Goal: Task Accomplishment & Management: Complete application form

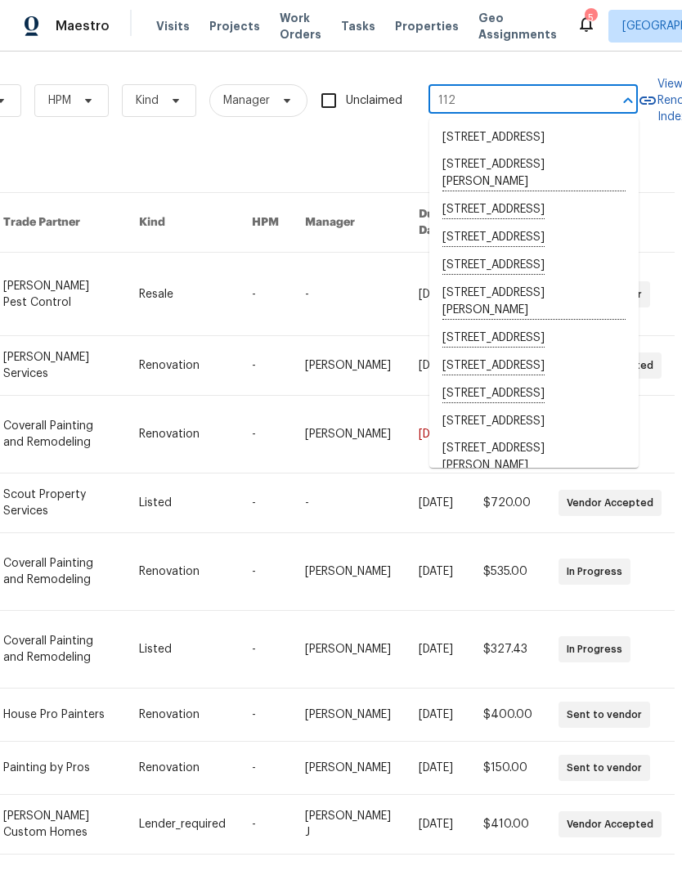
scroll to position [-15, 0]
type input "112"
click at [260, 158] on div "33238 work orders" at bounding box center [199, 164] width 925 height 16
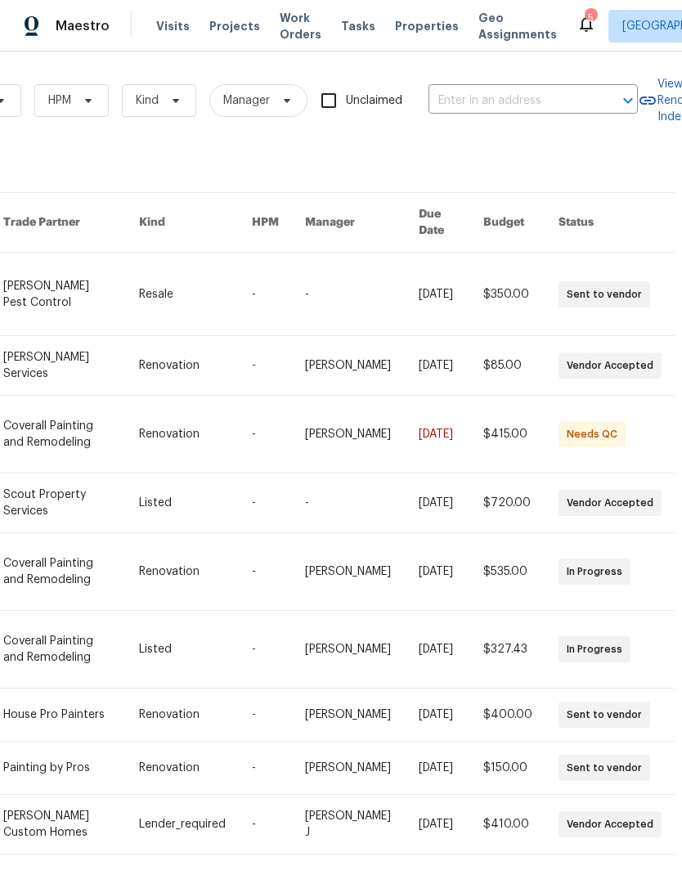
click at [281, 30] on span "Work Orders" at bounding box center [301, 26] width 42 height 33
click at [290, 26] on span "Work Orders" at bounding box center [301, 26] width 42 height 33
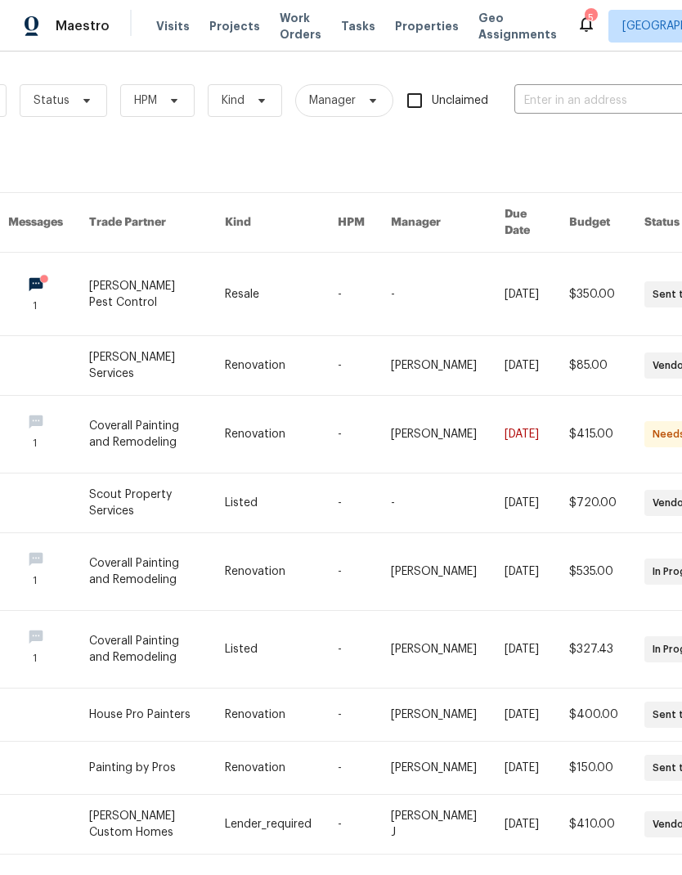
scroll to position [0, 177]
click at [145, 109] on span "HPM" at bounding box center [157, 100] width 74 height 33
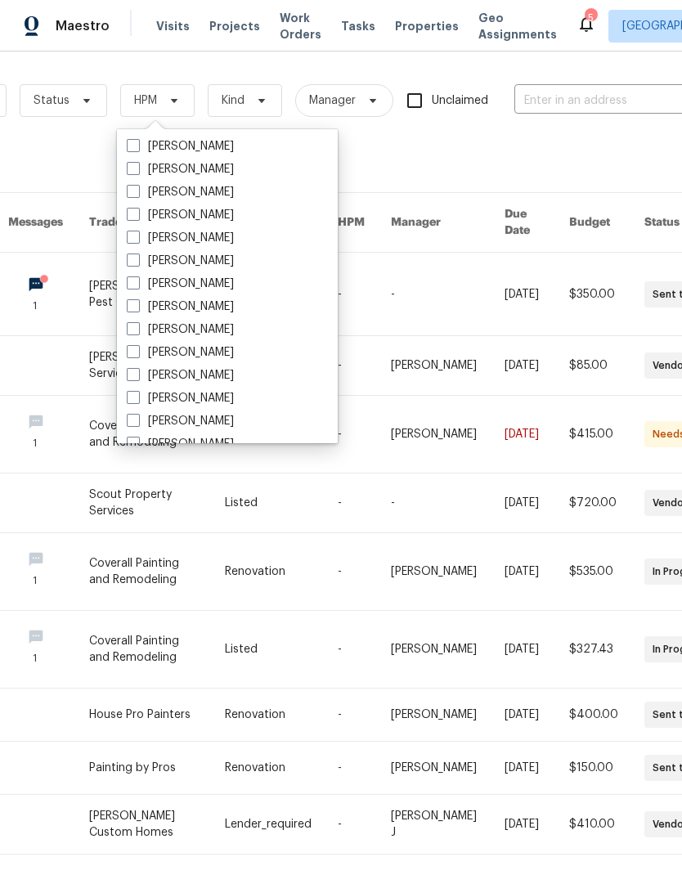
scroll to position [102, 0]
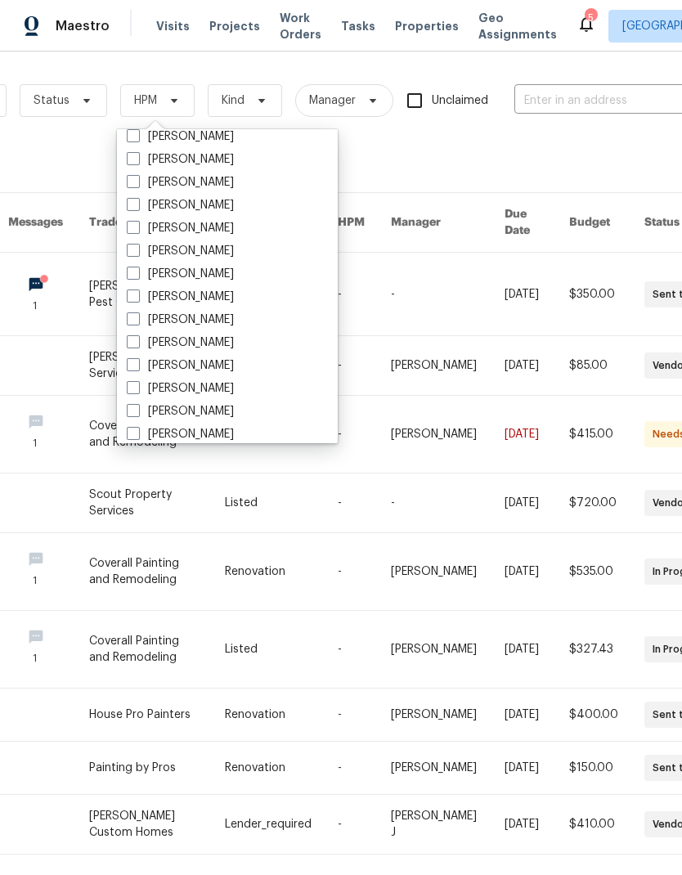
click at [137, 335] on span at bounding box center [133, 341] width 13 height 13
click at [137, 335] on input "[PERSON_NAME]" at bounding box center [132, 340] width 11 height 11
checkbox input "true"
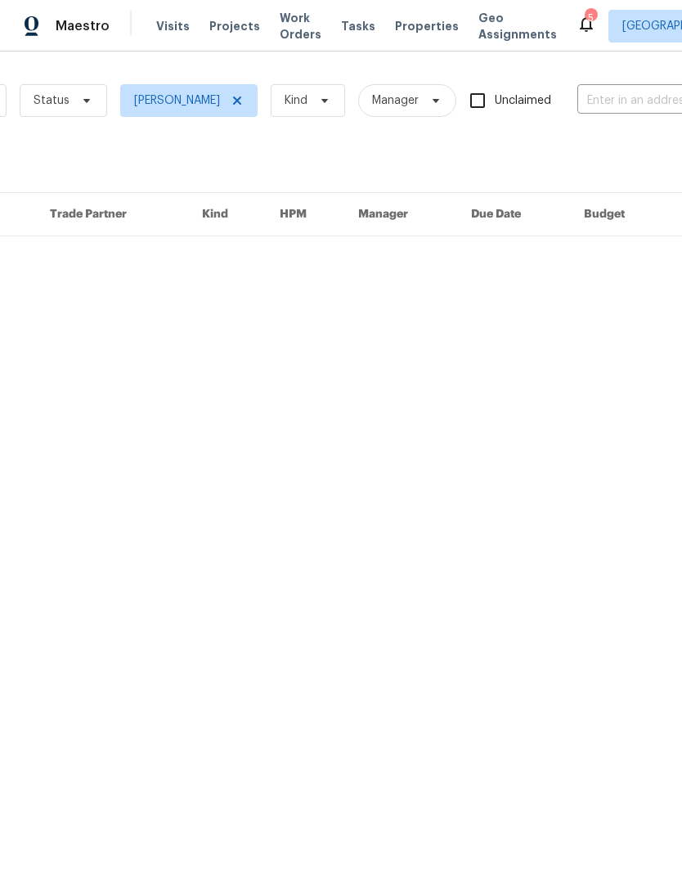
click at [66, 156] on div "Loading..." at bounding box center [285, 164] width 925 height 16
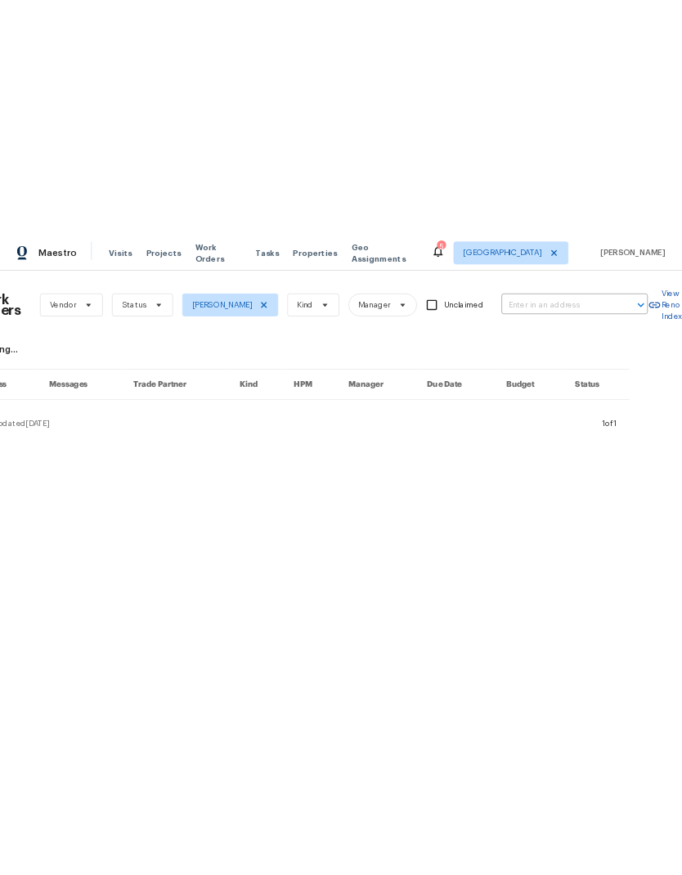
scroll to position [0, 33]
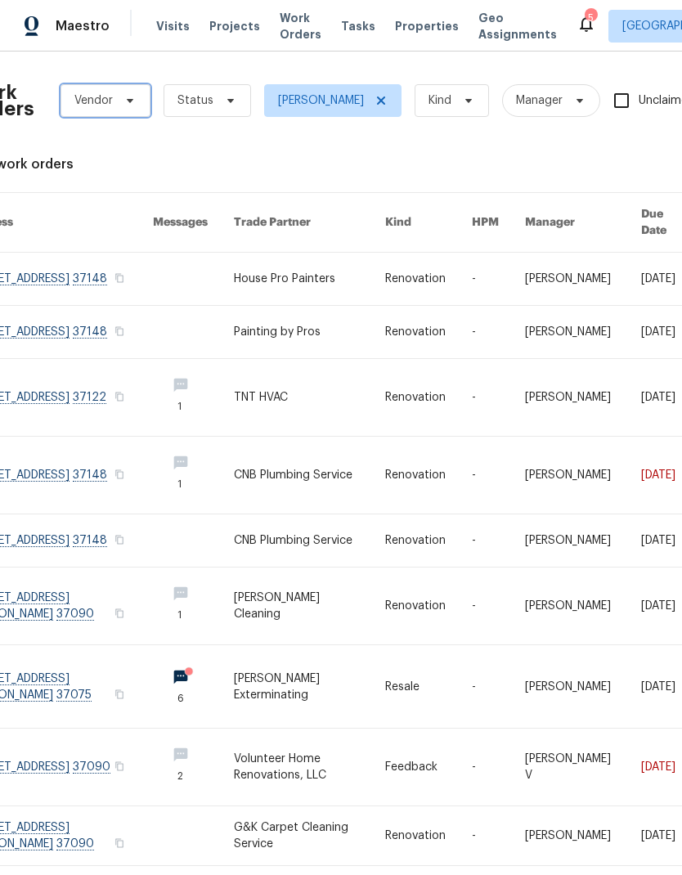
click at [97, 94] on span "Vendor" at bounding box center [93, 100] width 38 height 16
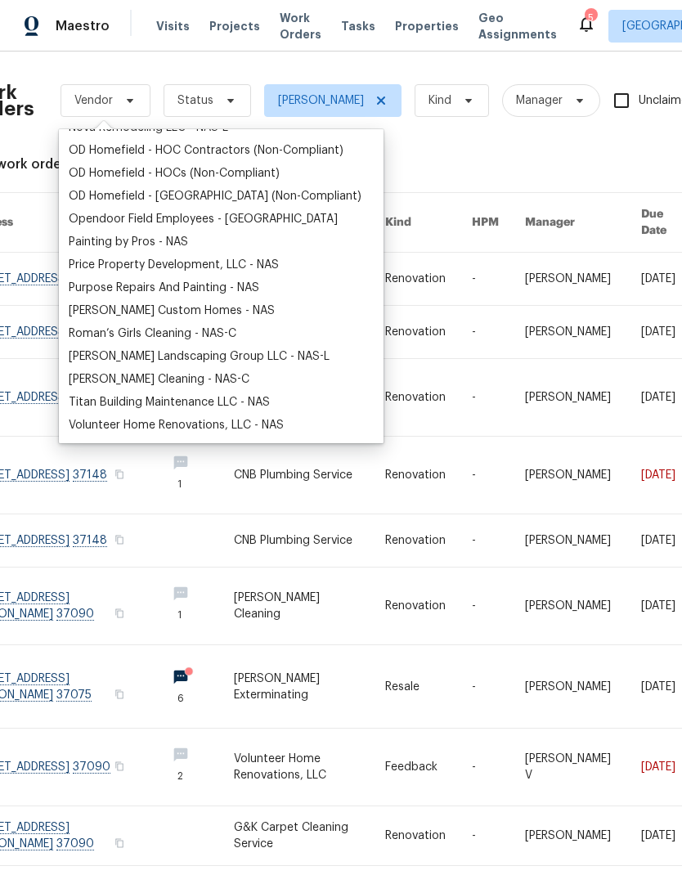
scroll to position [314, 0]
click at [101, 240] on div "Painting by Pros - NAS" at bounding box center [128, 242] width 119 height 16
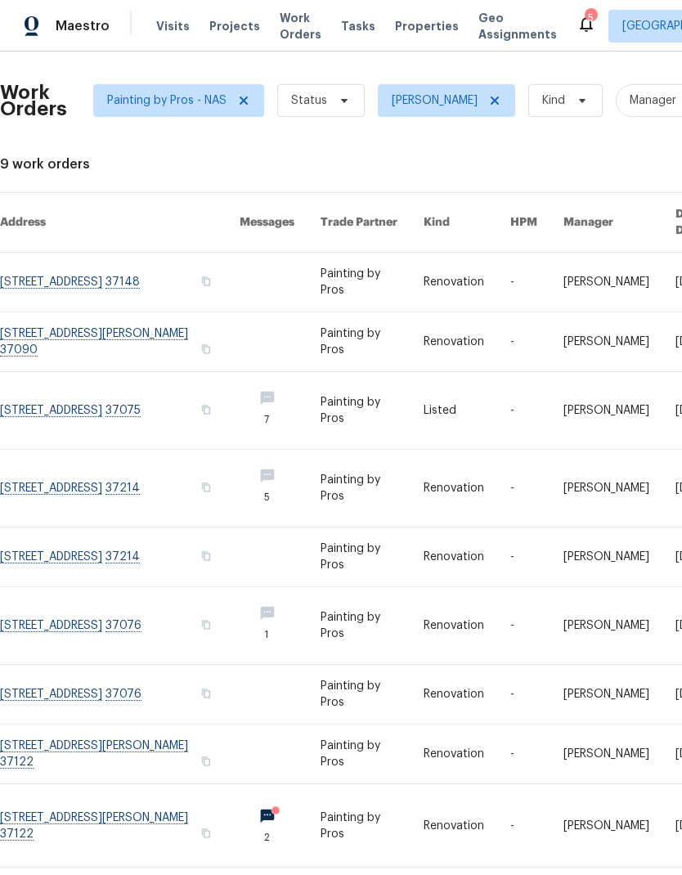
click at [386, 388] on link at bounding box center [373, 410] width 104 height 77
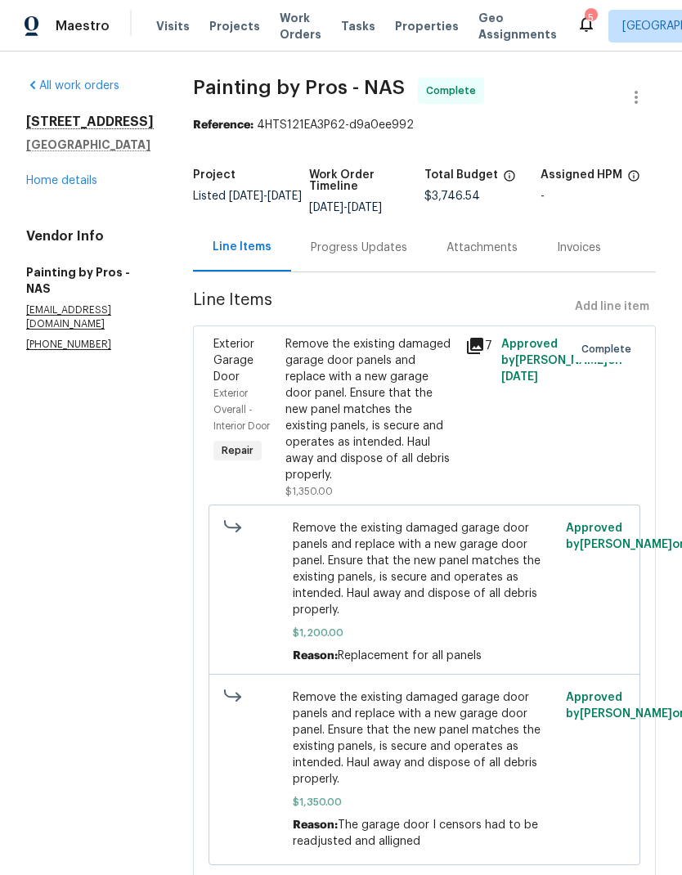
click at [56, 185] on link "Home details" at bounding box center [61, 180] width 71 height 11
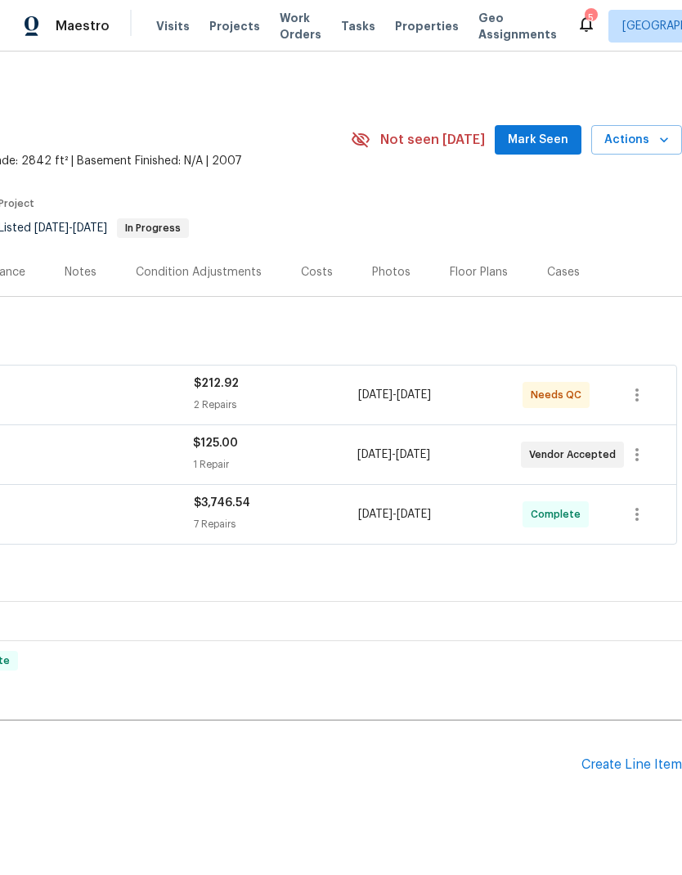
scroll to position [0, 242]
click at [638, 760] on div "Create Line Item" at bounding box center [632, 766] width 101 height 16
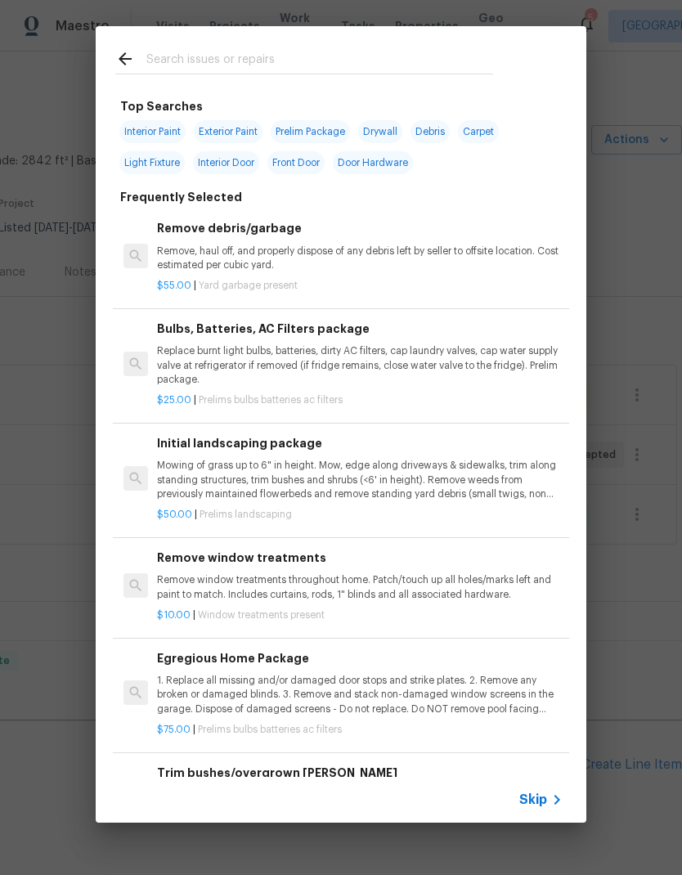
click at [211, 49] on input "text" at bounding box center [319, 61] width 347 height 25
type input "Deck"
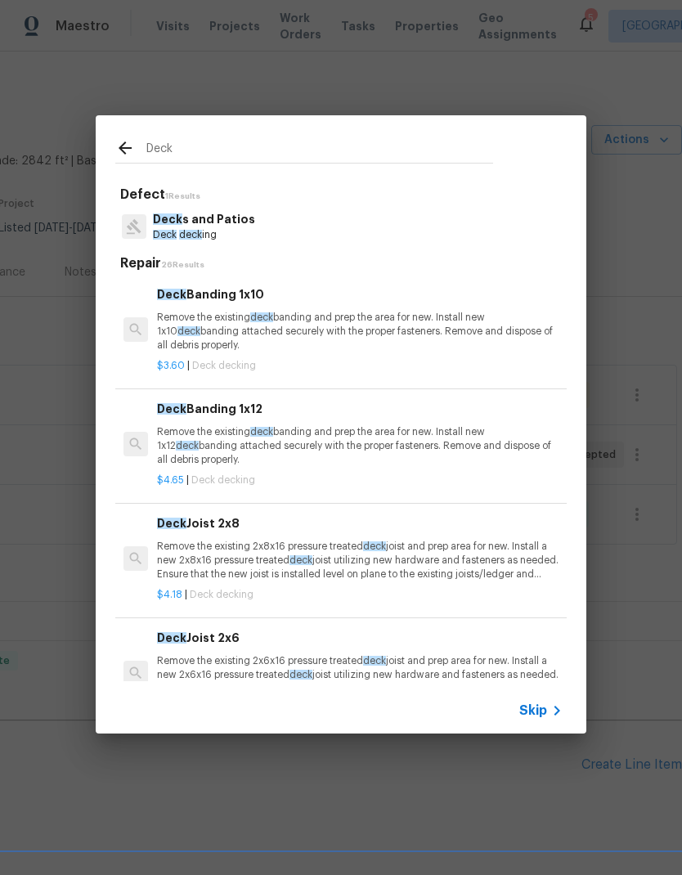
click at [186, 312] on p "Remove the existing deck banding and prep the area for new. Install new 1x10 de…" at bounding box center [360, 332] width 406 height 42
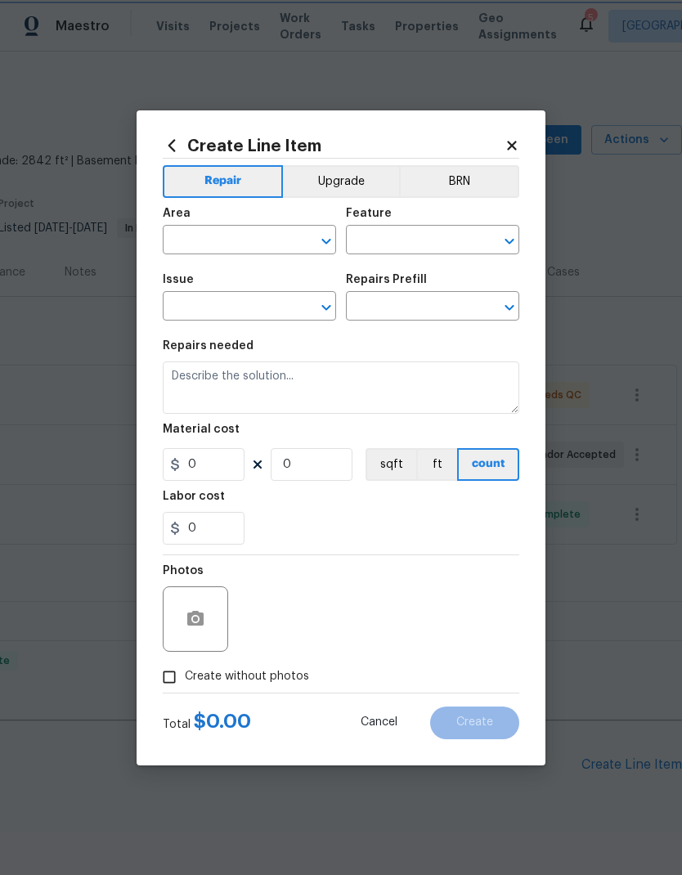
type input "Deck"
type input "Decks and Patios"
type input "Deck Banding 1x10 $3.60"
type textarea "Remove the existing deck banding and prep the area for new. Install new 1x10 de…"
type input "3.6"
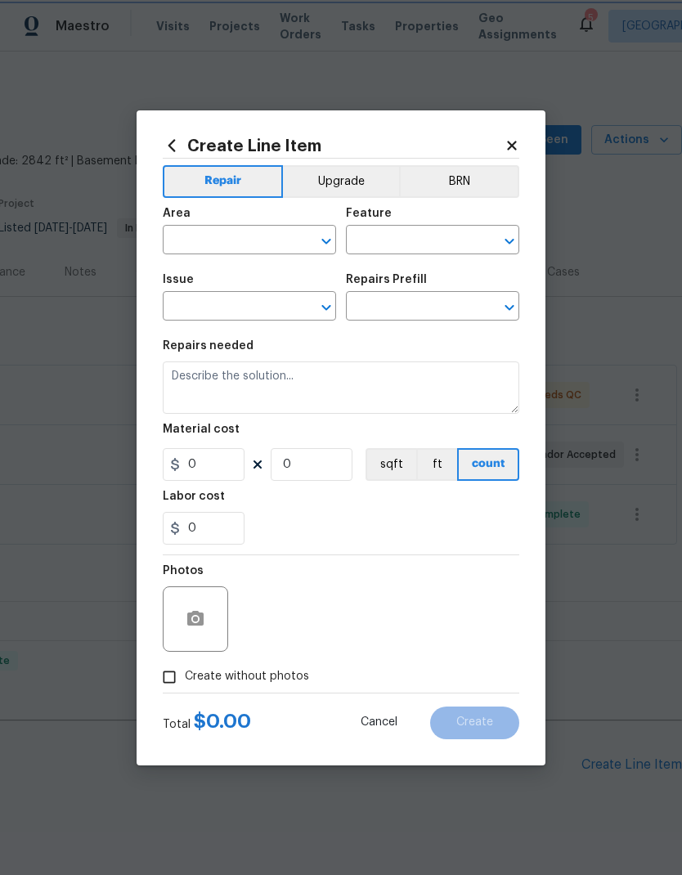
type input "1"
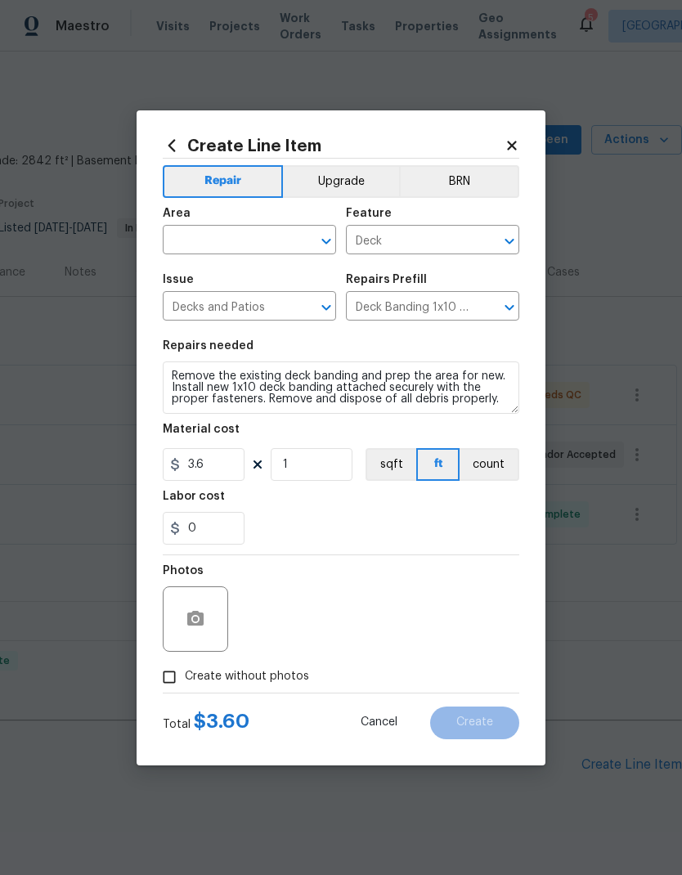
click at [203, 232] on input "text" at bounding box center [227, 241] width 128 height 25
click at [182, 277] on li "Back" at bounding box center [249, 277] width 173 height 27
type input "Back"
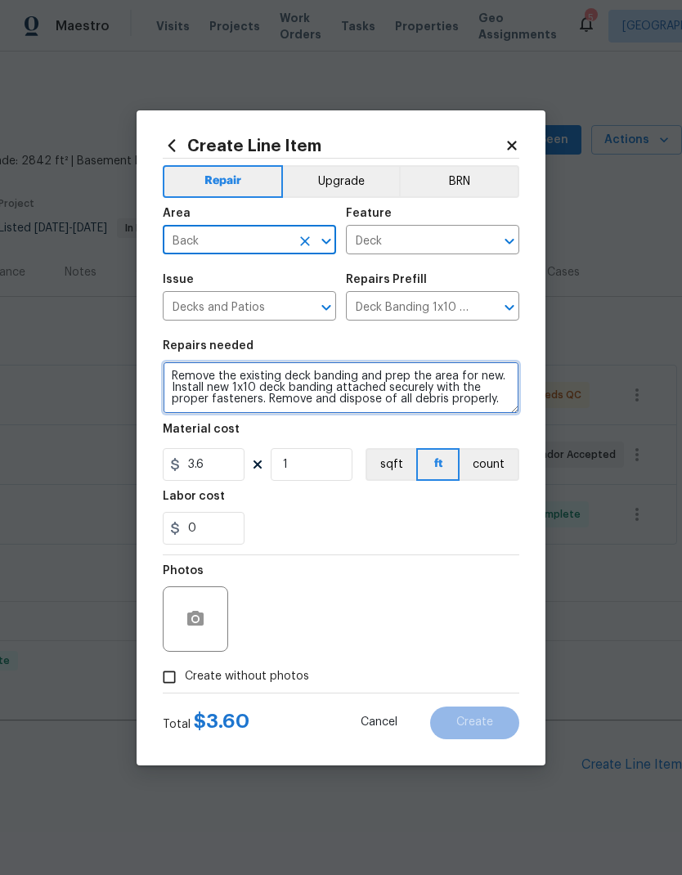
click at [184, 378] on textarea "Remove the existing deck banding and prep the area for new. Install new 1x10 de…" at bounding box center [341, 388] width 357 height 52
click at [183, 377] on textarea "Remove the existing deck banding and prep the area for new. Install new 1x10 de…" at bounding box center [341, 388] width 357 height 52
click at [185, 376] on textarea "Remove the existing deck banding and prep the area for new. Install new 1x10 de…" at bounding box center [341, 388] width 357 height 52
click at [199, 373] on textarea "Remove the existing deck banding and prep the area for new. Install new 1x10 de…" at bounding box center [341, 388] width 357 height 52
click at [198, 373] on textarea "Remove the existing deck banding and prep the area for new. Install new 1x10 de…" at bounding box center [341, 388] width 357 height 52
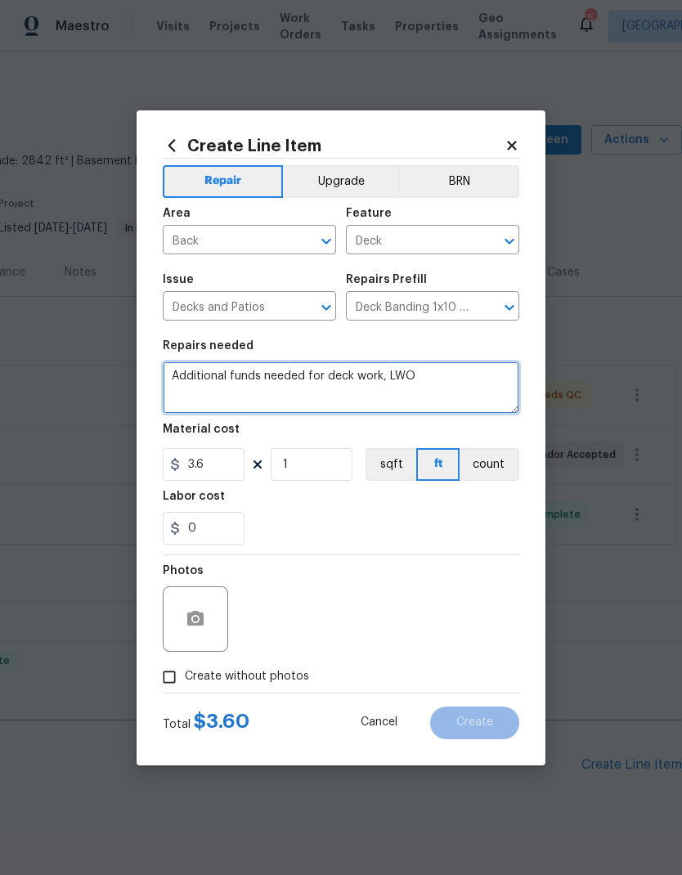
type textarea "Additional funds needed for deck work, LWO"
click at [295, 520] on div "0" at bounding box center [341, 528] width 357 height 33
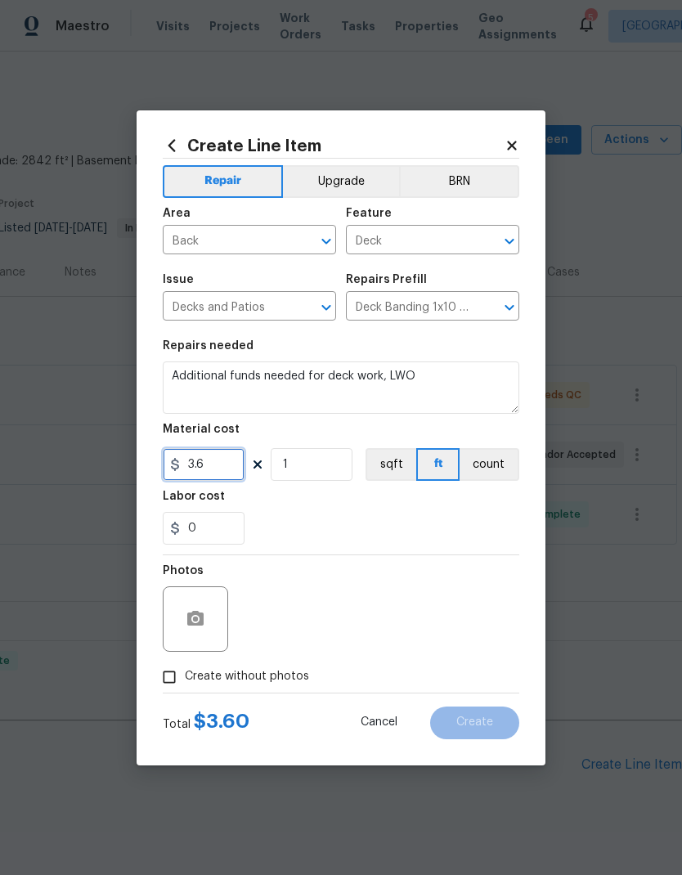
click at [235, 480] on input "3.6" at bounding box center [204, 464] width 82 height 33
type input "654"
click at [421, 505] on div "Labor cost" at bounding box center [341, 501] width 357 height 21
click at [160, 680] on input "Create without photos" at bounding box center [169, 677] width 31 height 31
checkbox input "true"
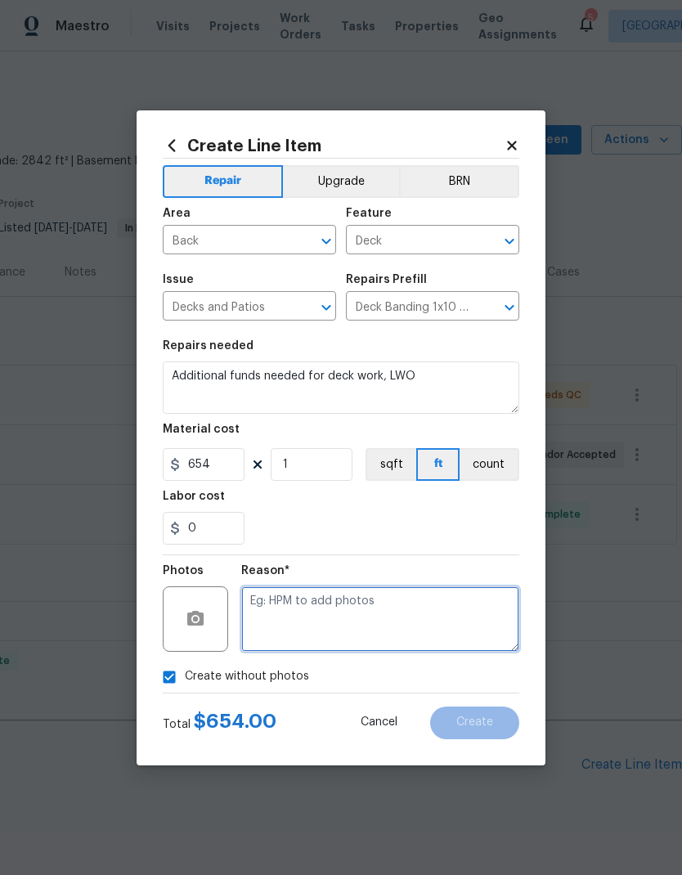
click at [427, 639] on textarea at bounding box center [380, 619] width 278 height 65
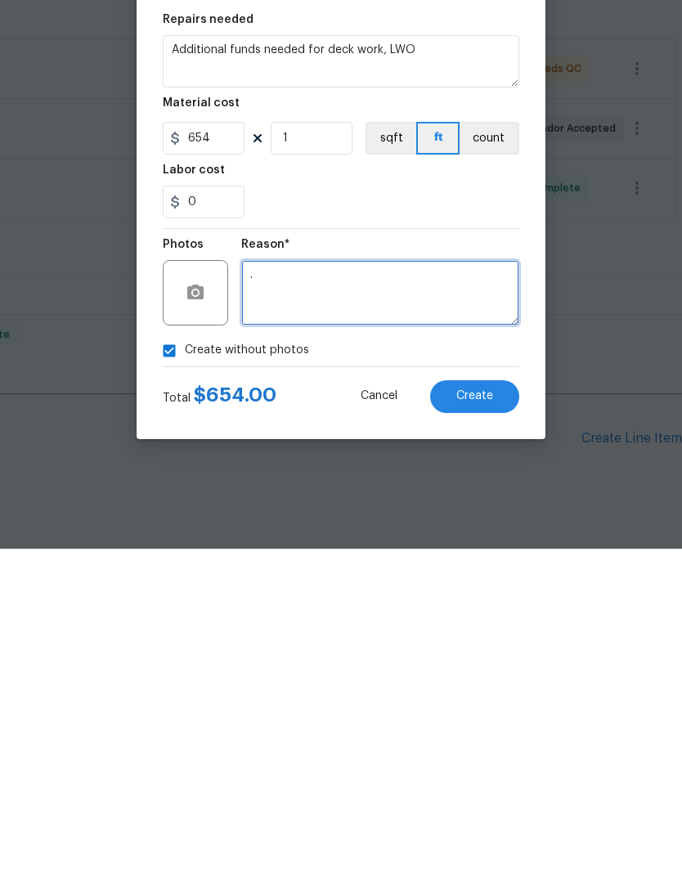
type textarea "."
click at [492, 707] on button "Create" at bounding box center [474, 723] width 89 height 33
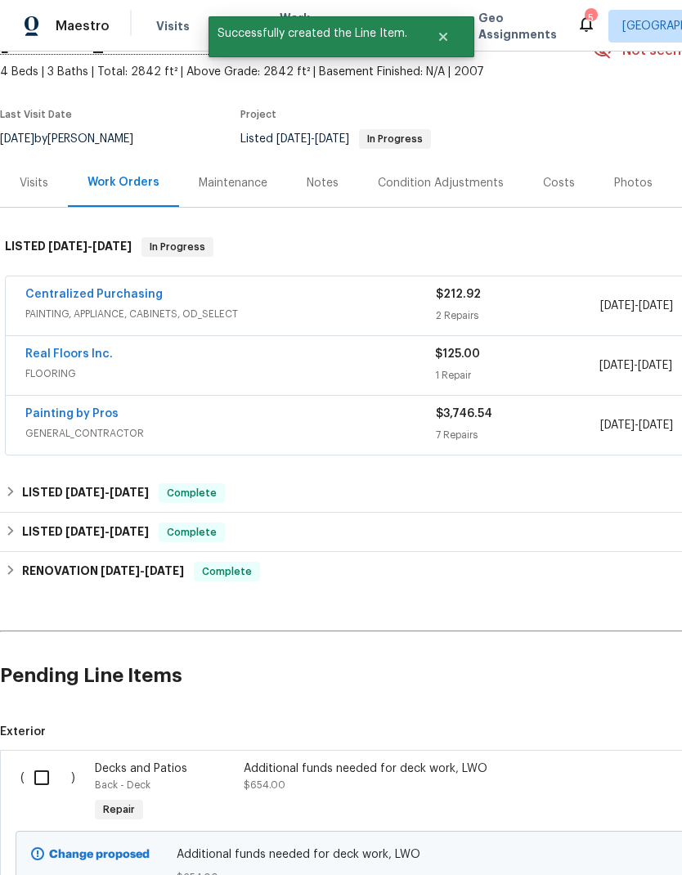
scroll to position [89, 0]
click at [40, 761] on input "checkbox" at bounding box center [48, 778] width 47 height 34
checkbox input "true"
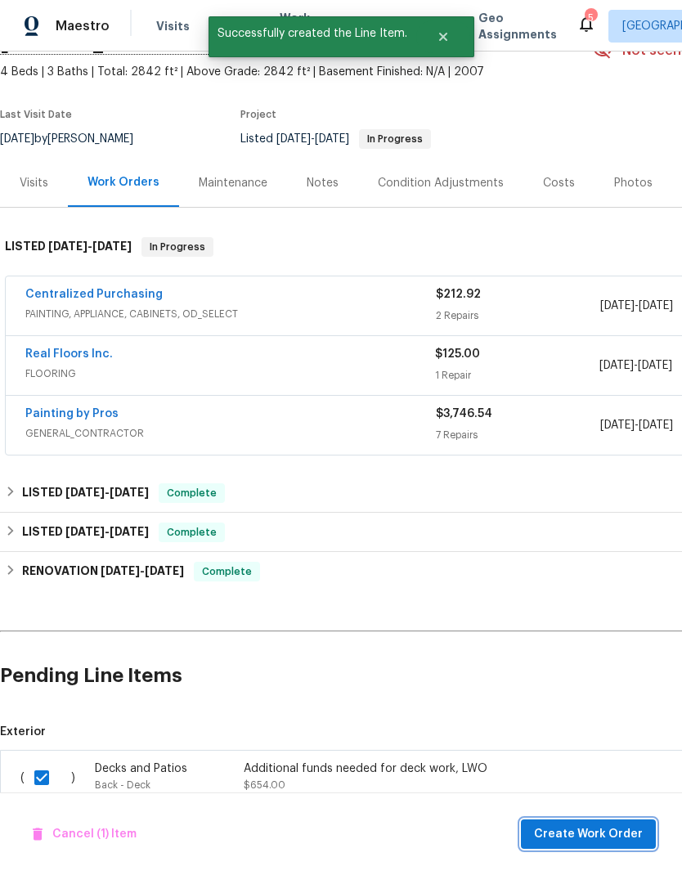
click at [626, 831] on span "Create Work Order" at bounding box center [588, 835] width 109 height 20
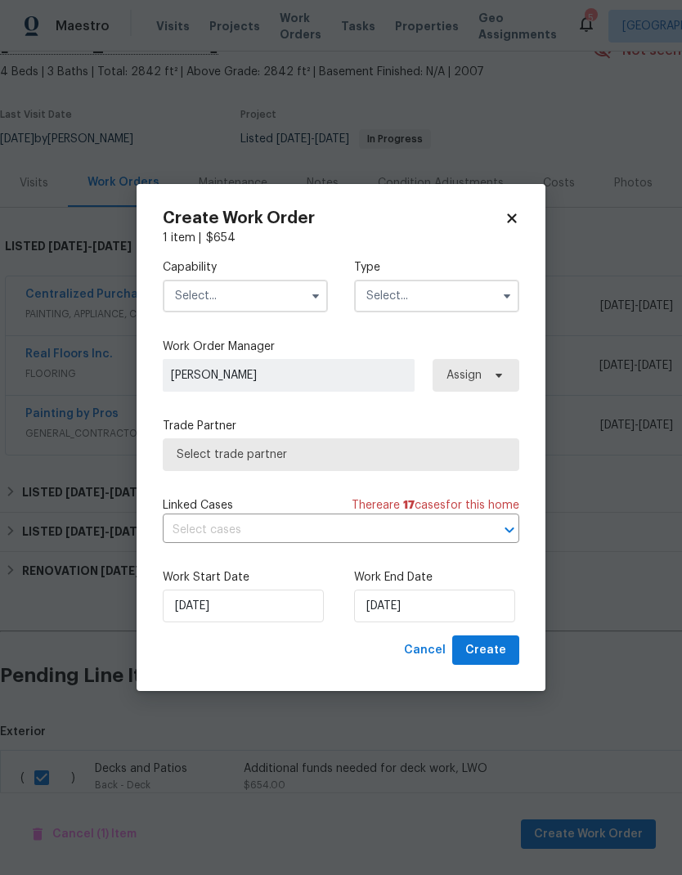
click at [204, 293] on input "text" at bounding box center [245, 296] width 165 height 33
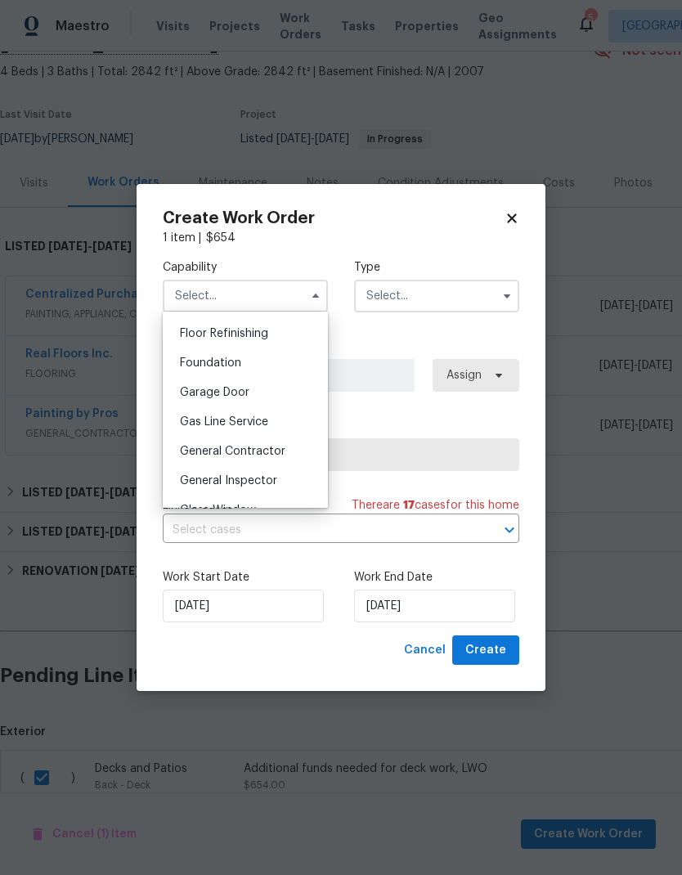
scroll to position [677, 0]
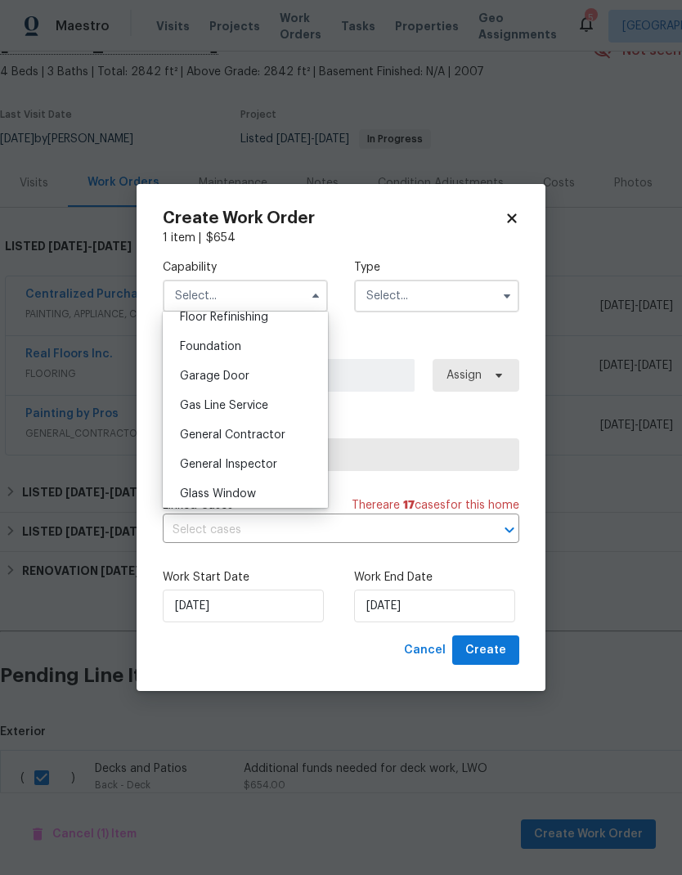
click at [205, 438] on span "General Contractor" at bounding box center [233, 435] width 106 height 11
type input "General Contractor"
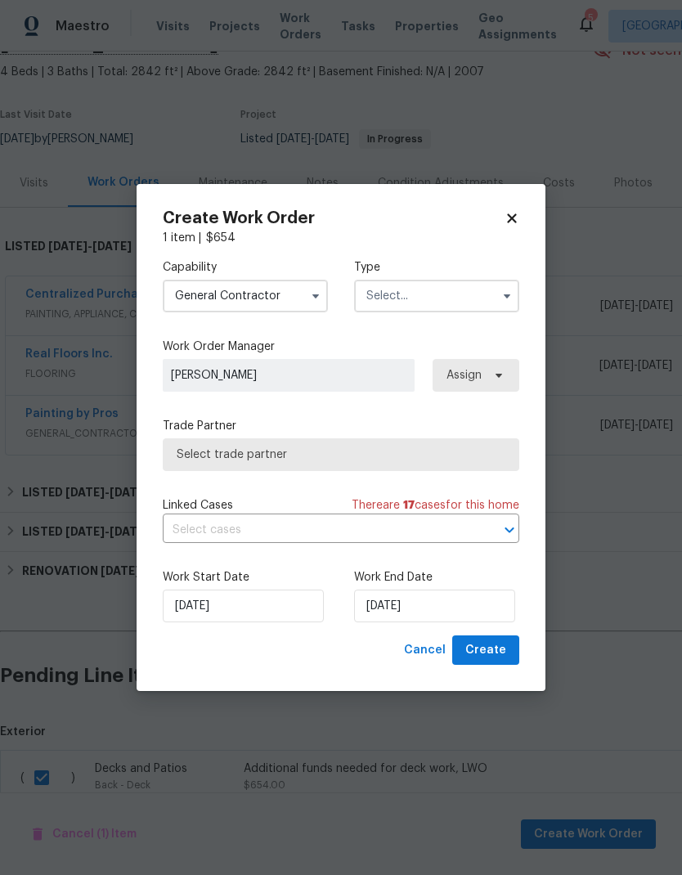
click at [493, 293] on input "text" at bounding box center [436, 296] width 165 height 33
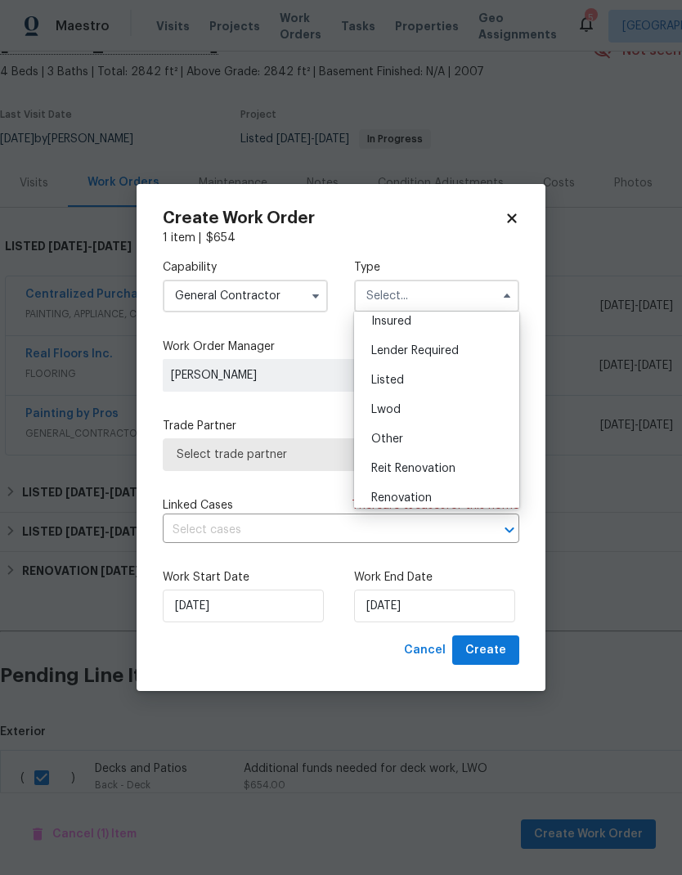
scroll to position [94, 0]
click at [433, 387] on div "Listed" at bounding box center [436, 383] width 157 height 29
type input "Listed"
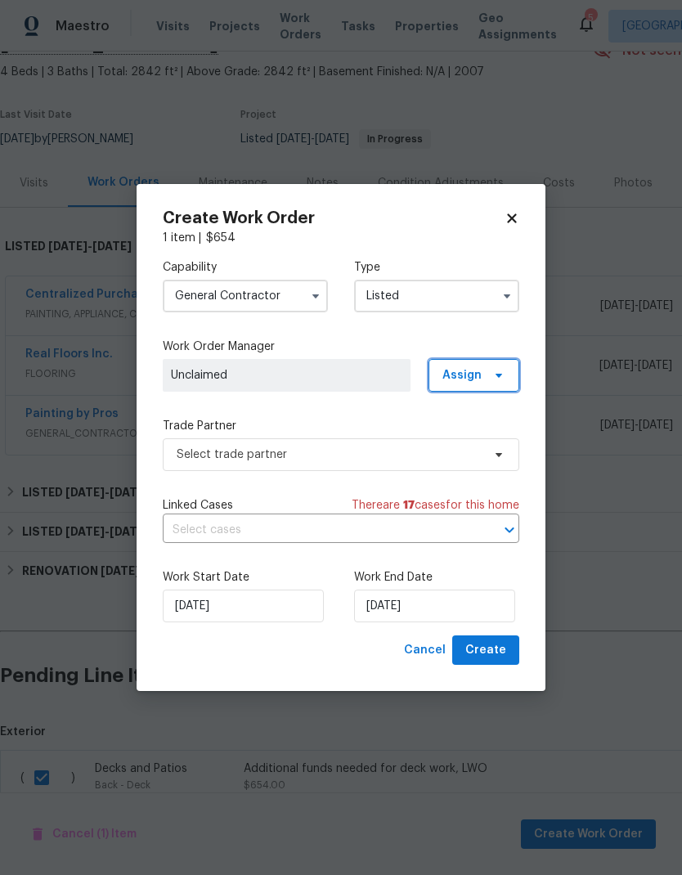
click at [489, 371] on span at bounding box center [497, 375] width 18 height 13
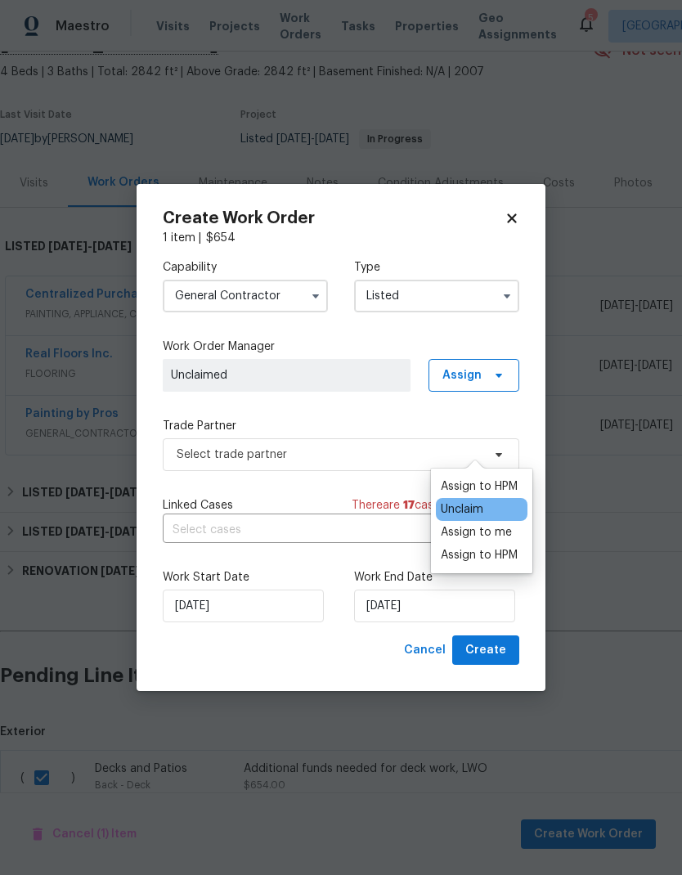
click at [486, 547] on div "Assign to HPM" at bounding box center [479, 555] width 77 height 16
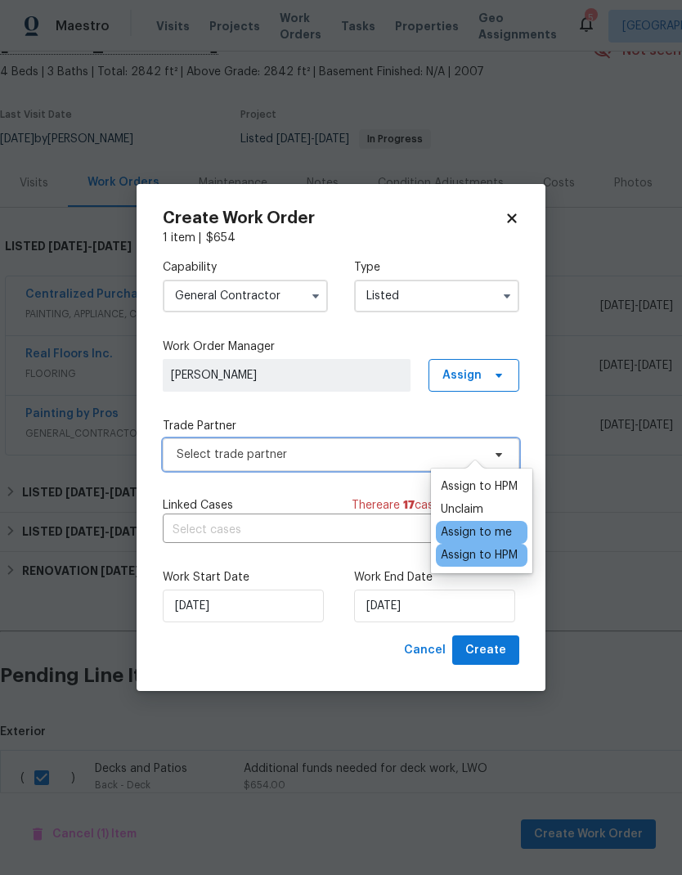
click at [200, 458] on span "Select trade partner" at bounding box center [329, 455] width 305 height 16
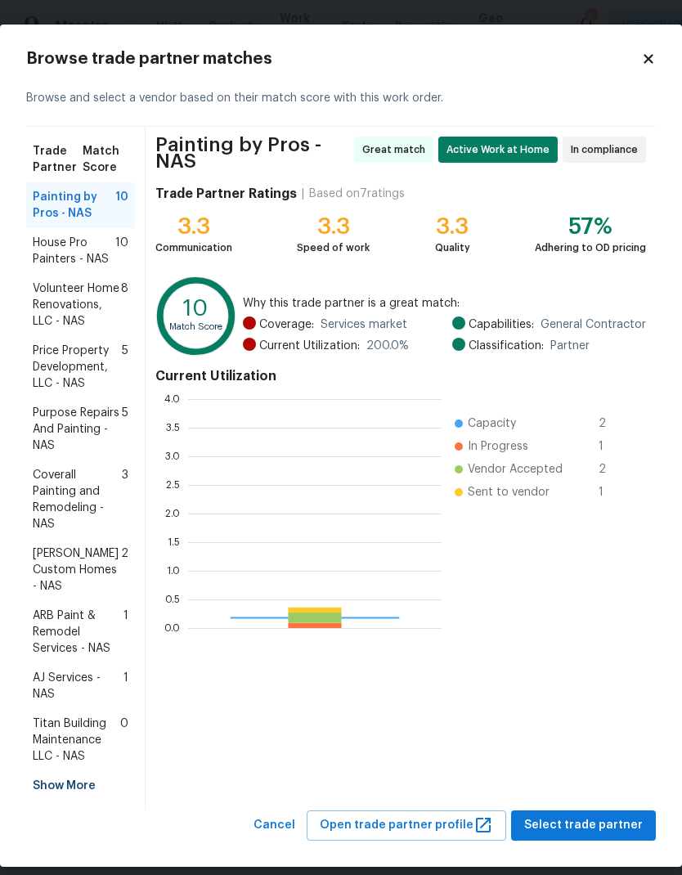
scroll to position [229, 254]
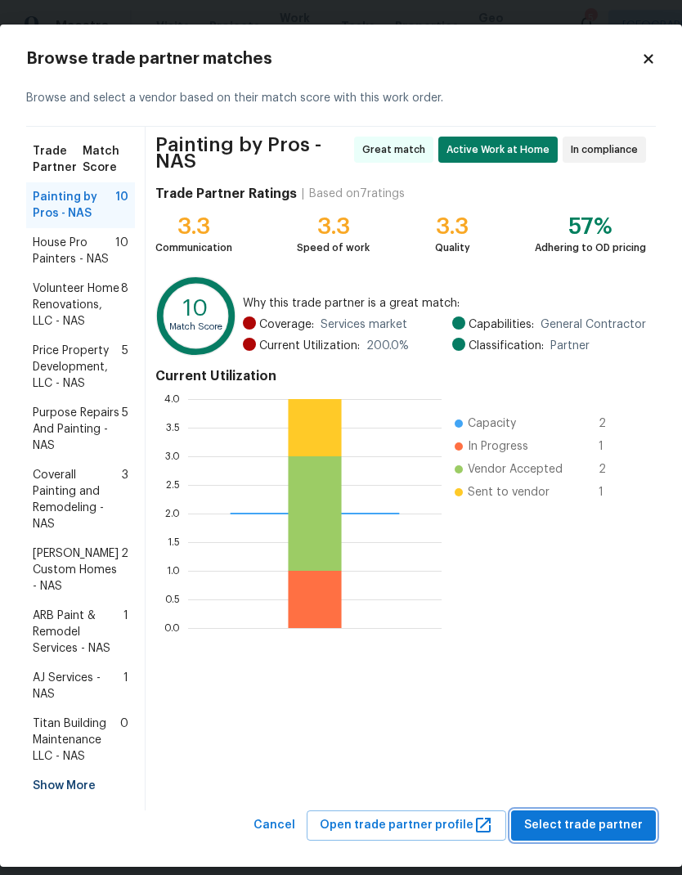
click at [632, 816] on span "Select trade partner" at bounding box center [583, 826] width 119 height 20
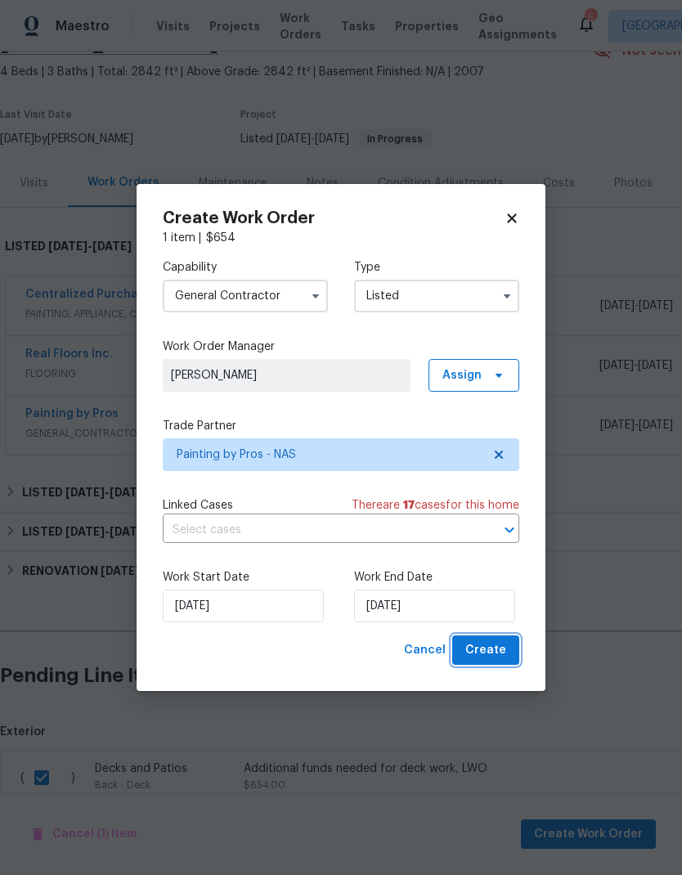
click at [488, 656] on span "Create" at bounding box center [486, 651] width 41 height 20
checkbox input "false"
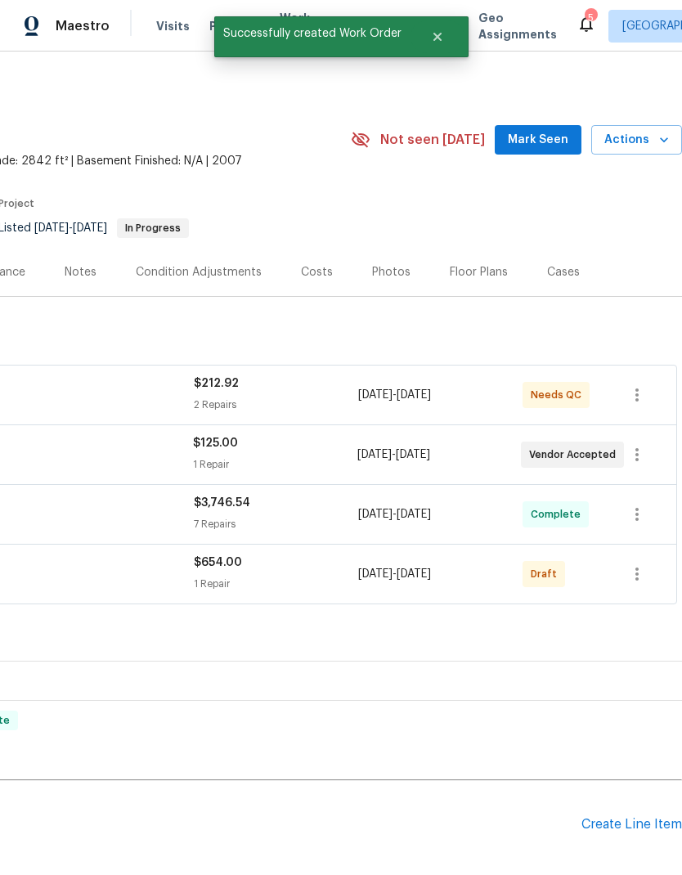
scroll to position [0, 242]
click at [646, 555] on button "button" at bounding box center [637, 574] width 39 height 39
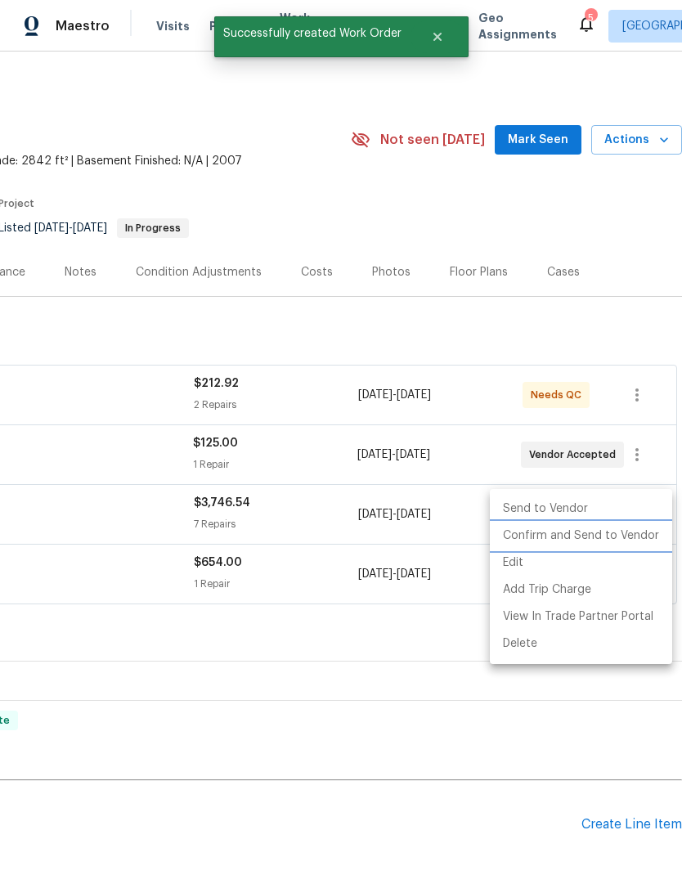
click at [632, 541] on li "Confirm and Send to Vendor" at bounding box center [581, 536] width 182 height 27
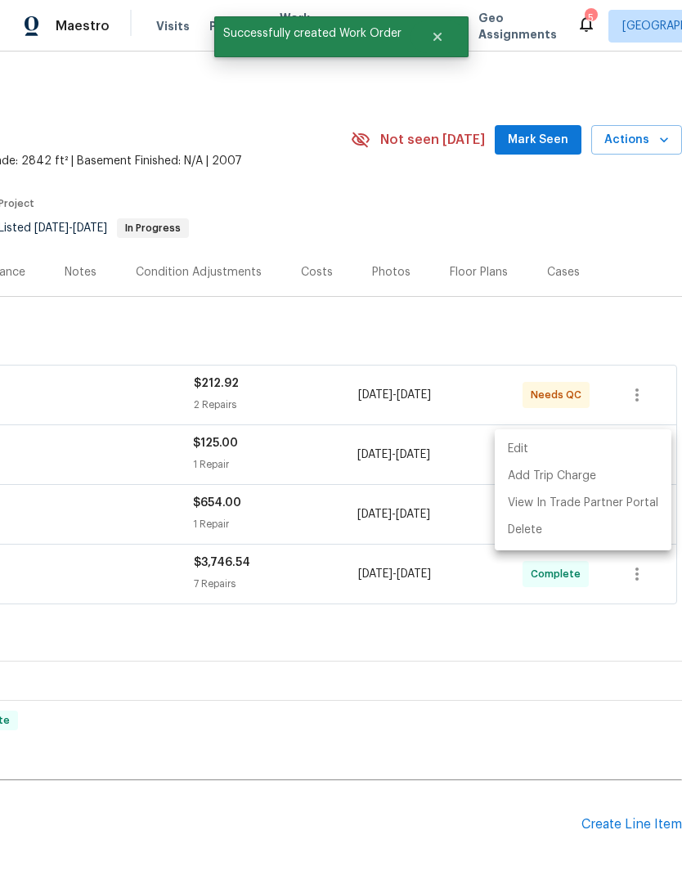
click at [510, 805] on div at bounding box center [341, 437] width 682 height 875
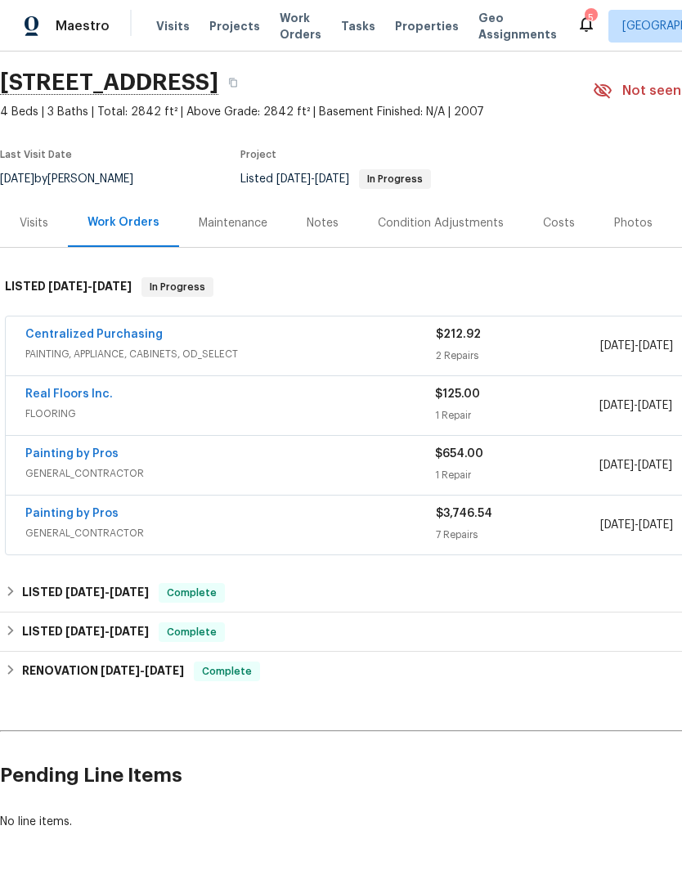
scroll to position [49, 0]
